Goal: Information Seeking & Learning: Learn about a topic

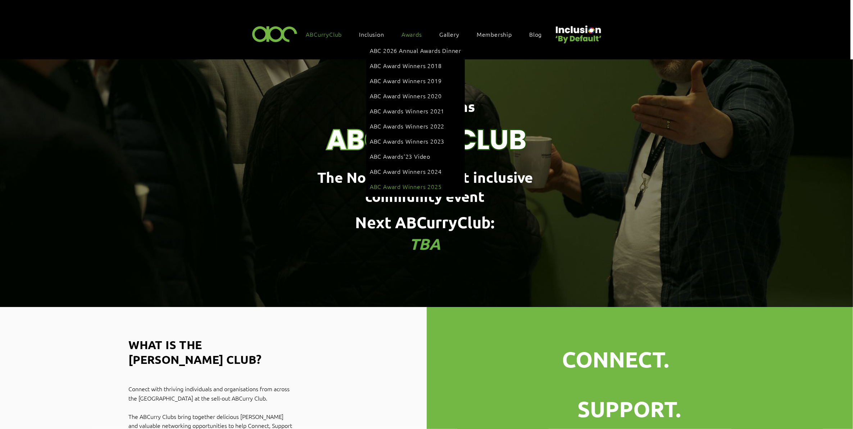
click at [417, 182] on span "ABC Award Winners 2025" at bounding box center [406, 186] width 72 height 8
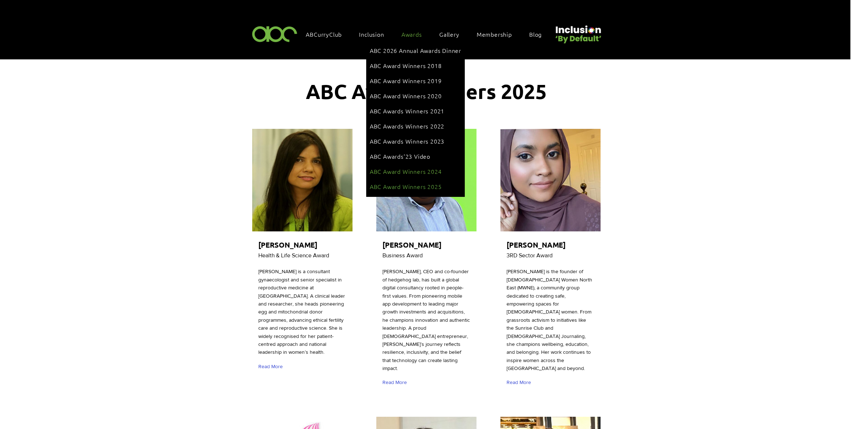
click at [408, 167] on span "ABC Award Winners 2024" at bounding box center [406, 171] width 72 height 8
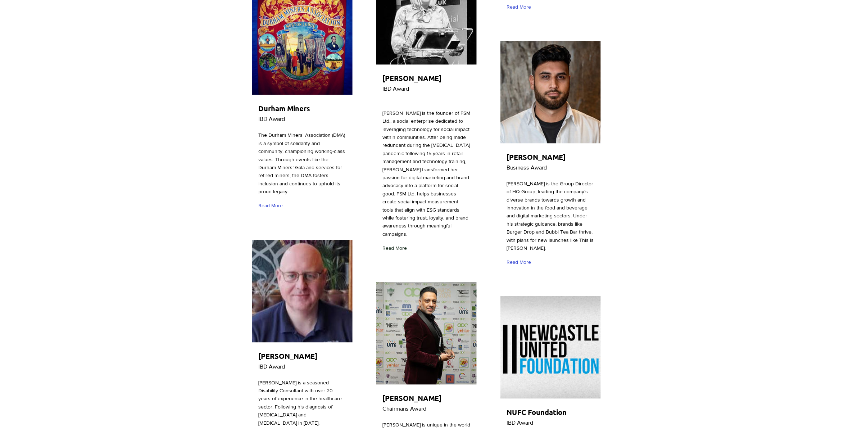
scroll to position [764, 0]
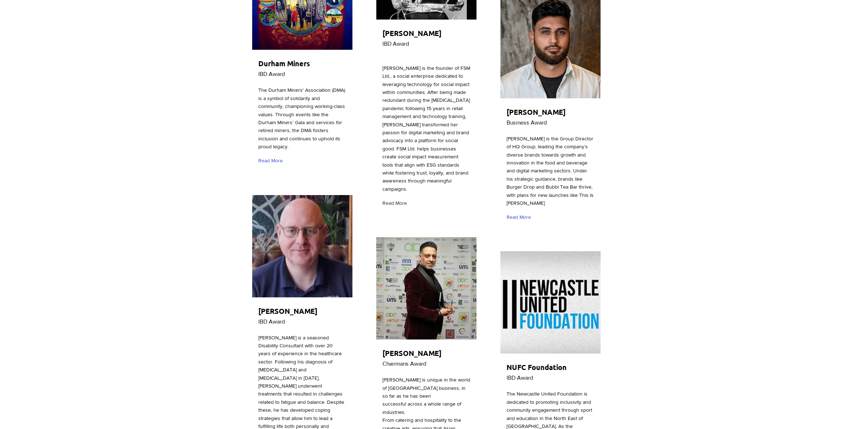
click at [395, 197] on link "Read More" at bounding box center [396, 203] width 28 height 13
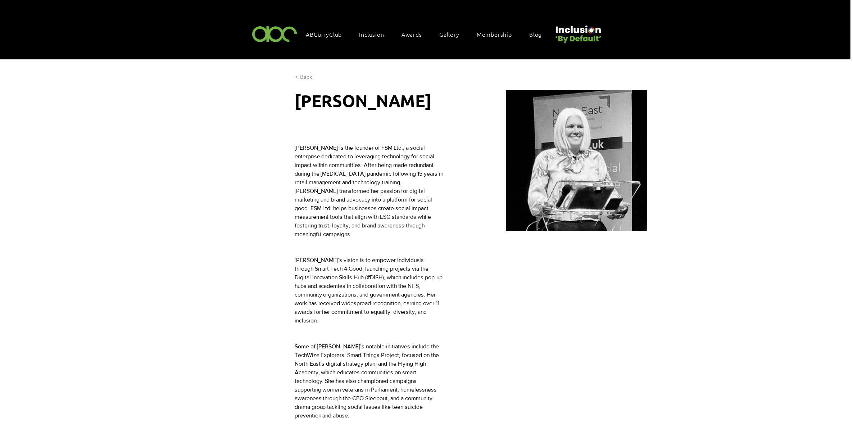
click at [306, 76] on span "< Back" at bounding box center [304, 77] width 18 height 8
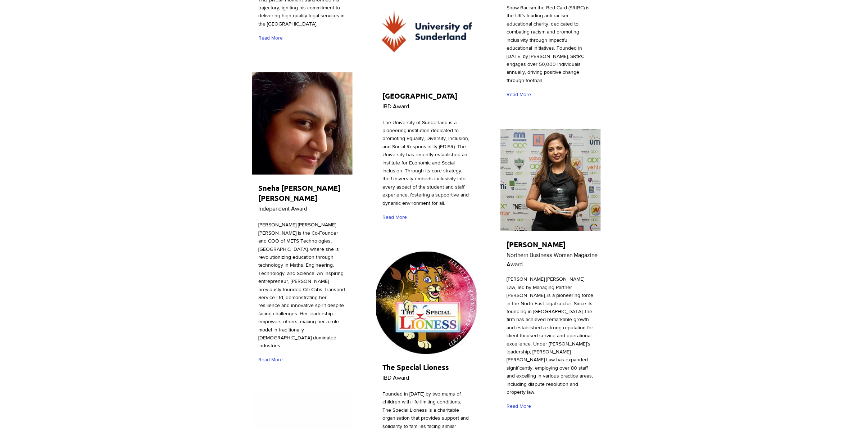
scroll to position [1798, 0]
